Goal: Navigation & Orientation: Find specific page/section

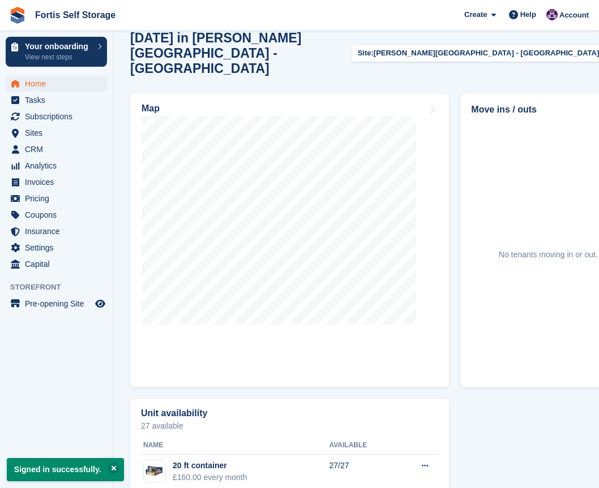
scroll to position [351, 0]
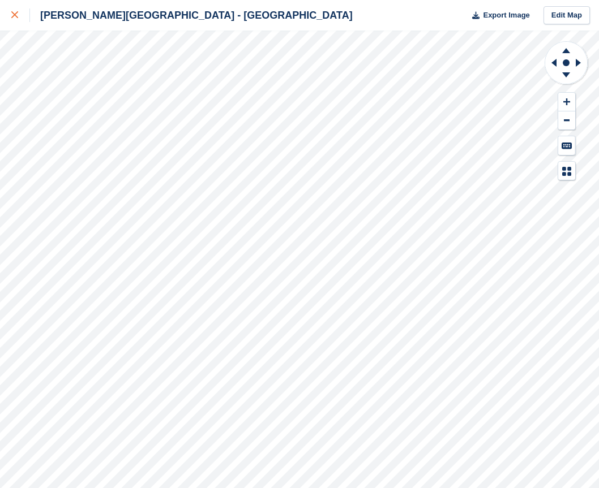
click at [22, 19] on div at bounding box center [20, 15] width 19 height 14
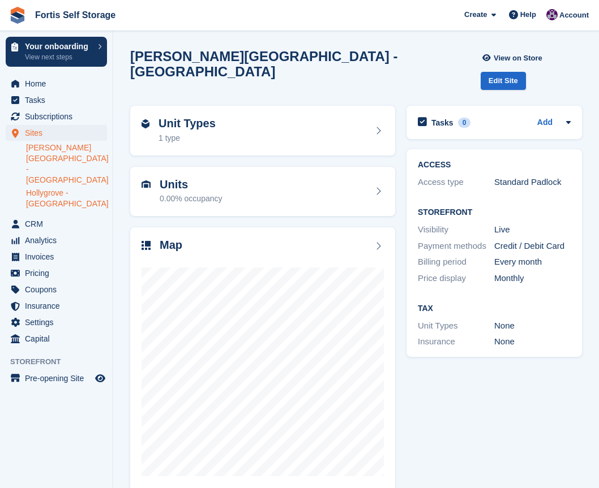
click at [49, 188] on link "Hollygrove - [GEOGRAPHIC_DATA]" at bounding box center [66, 199] width 81 height 22
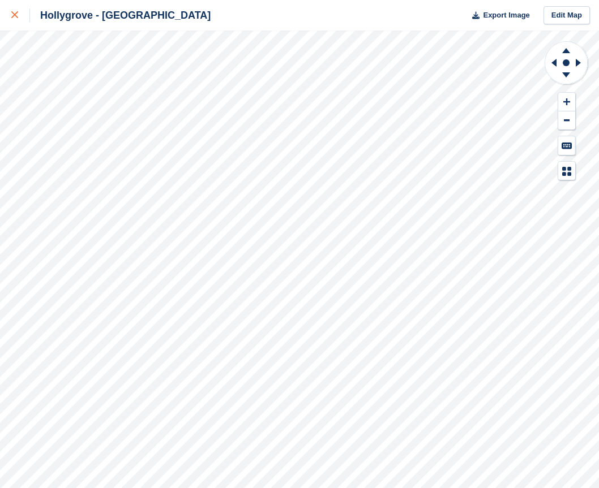
click at [19, 20] on div at bounding box center [20, 15] width 19 height 14
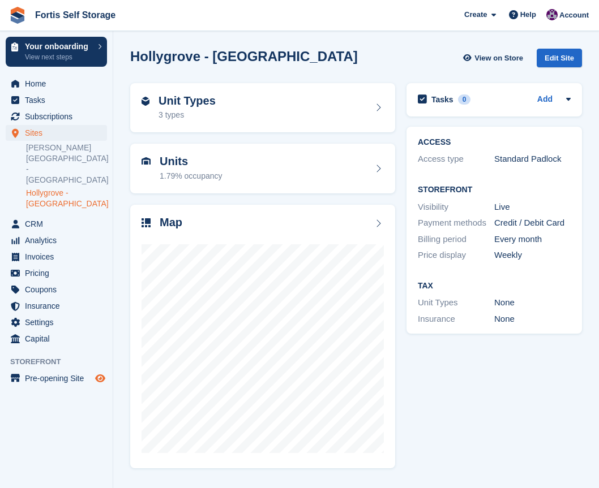
click at [100, 374] on icon "Preview store" at bounding box center [100, 378] width 10 height 9
